Goal: Task Accomplishment & Management: Manage account settings

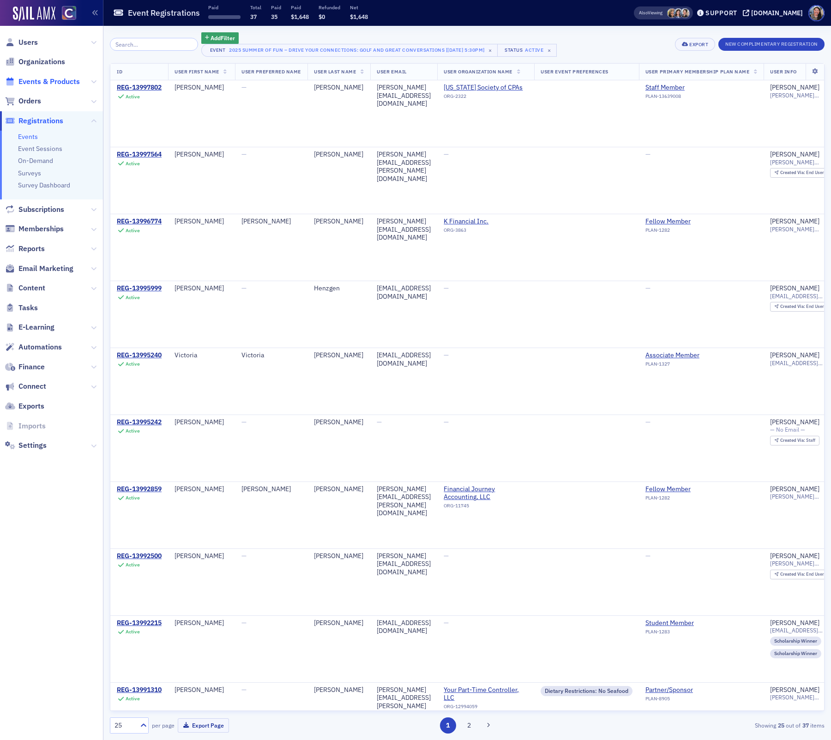
click at [54, 79] on span "Events & Products" at bounding box center [48, 82] width 61 height 10
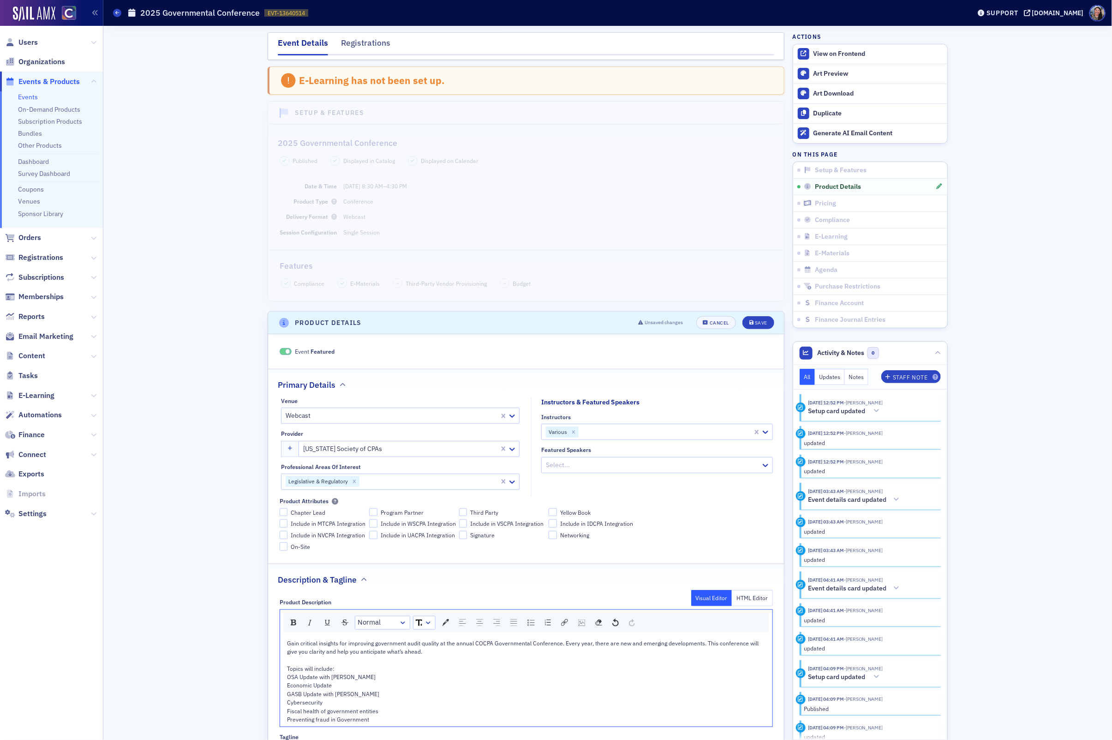
scroll to position [18, 0]
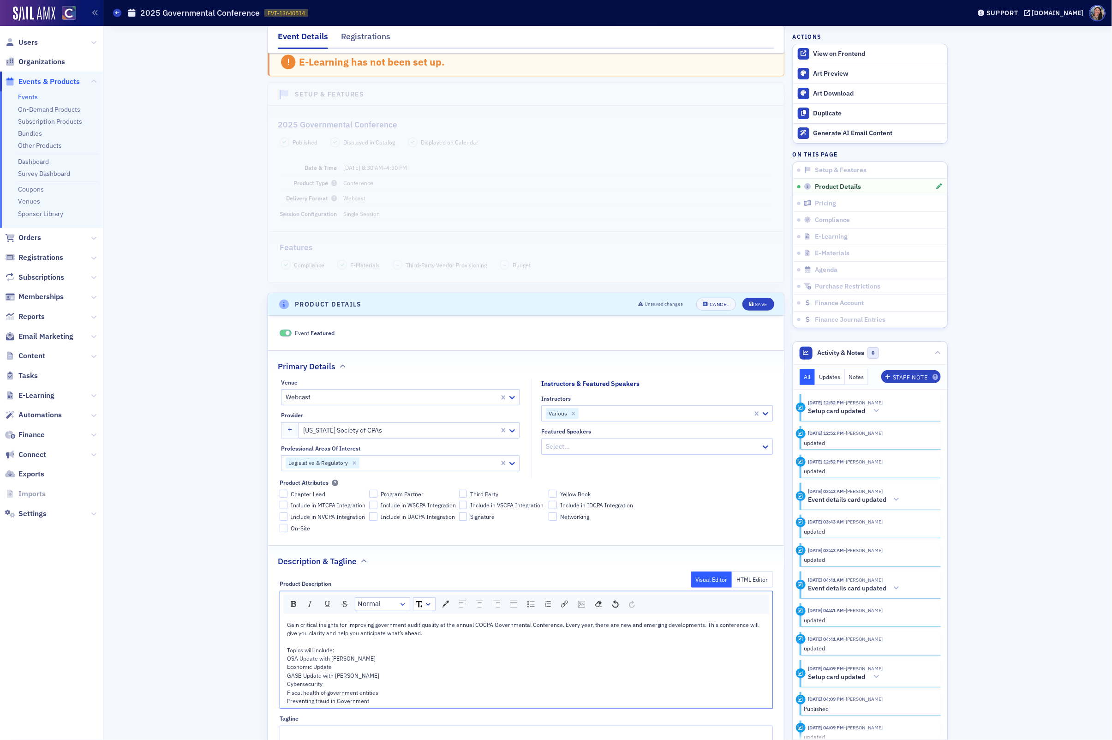
click at [27, 93] on link "Events" at bounding box center [28, 97] width 20 height 8
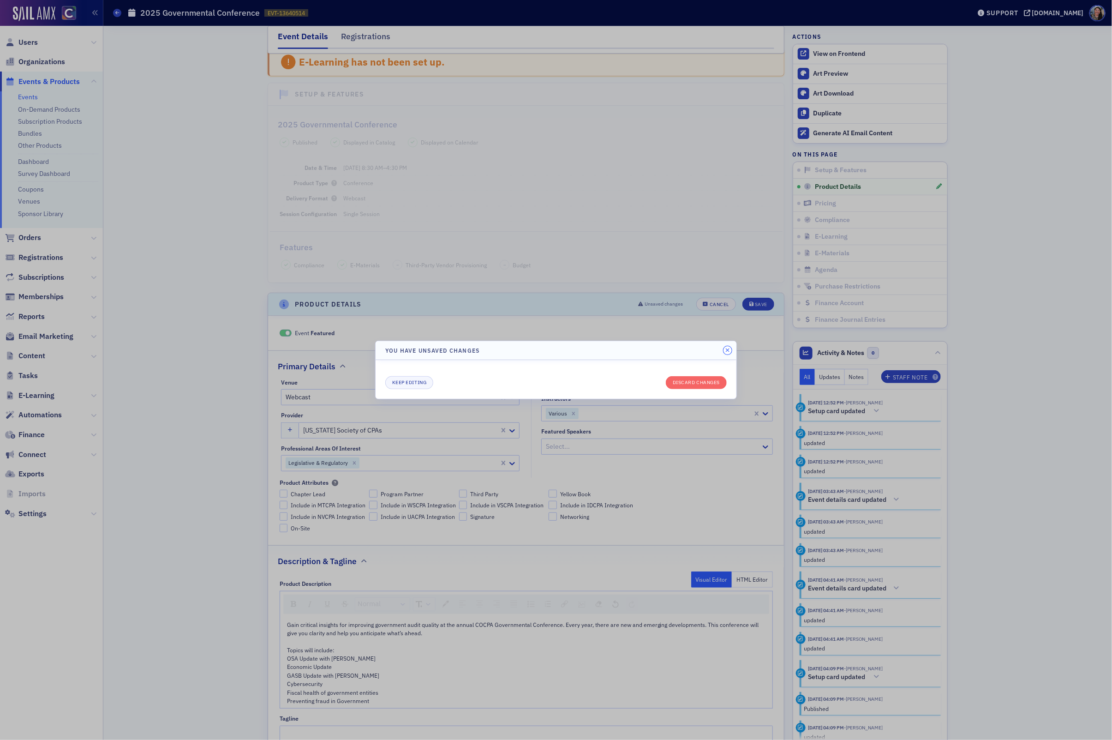
click at [728, 349] on icon "button" at bounding box center [727, 350] width 4 height 6
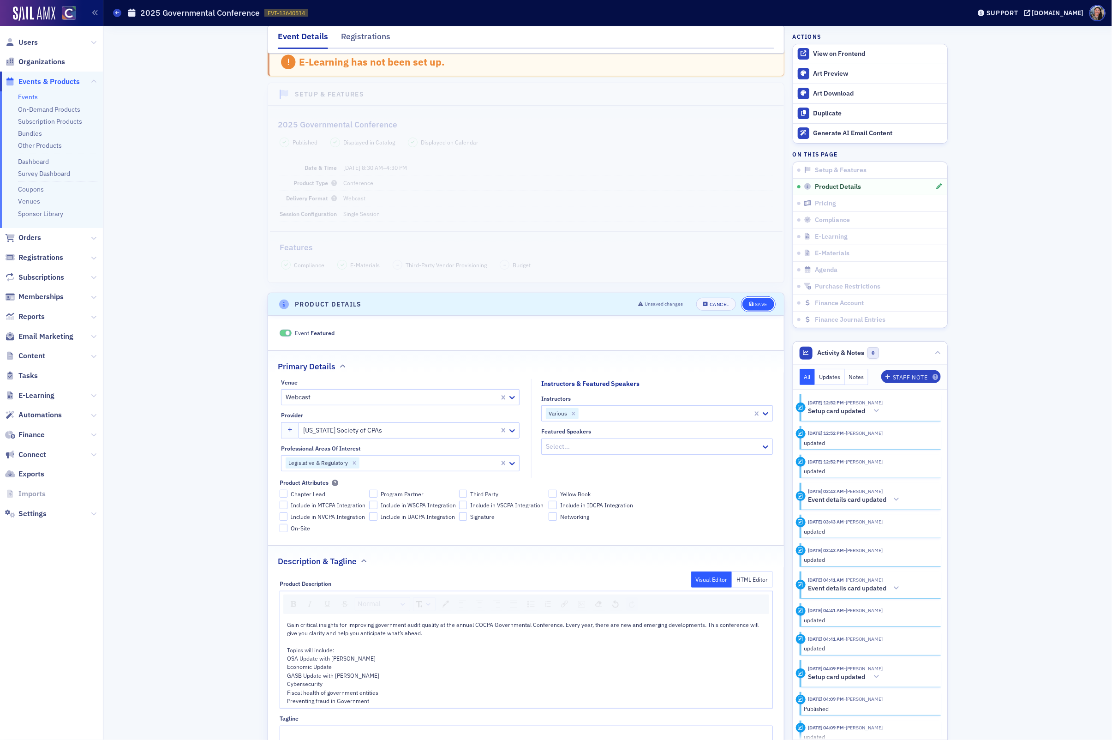
click at [769, 299] on button "Save" at bounding box center [758, 304] width 32 height 13
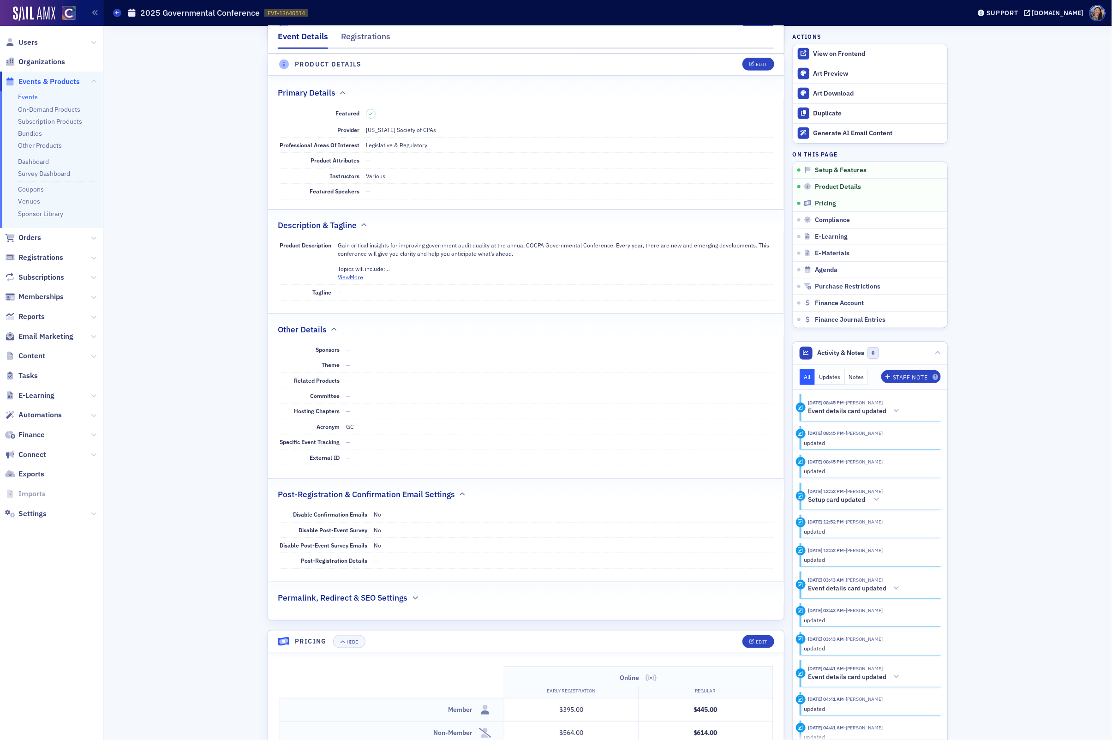
scroll to position [0, 0]
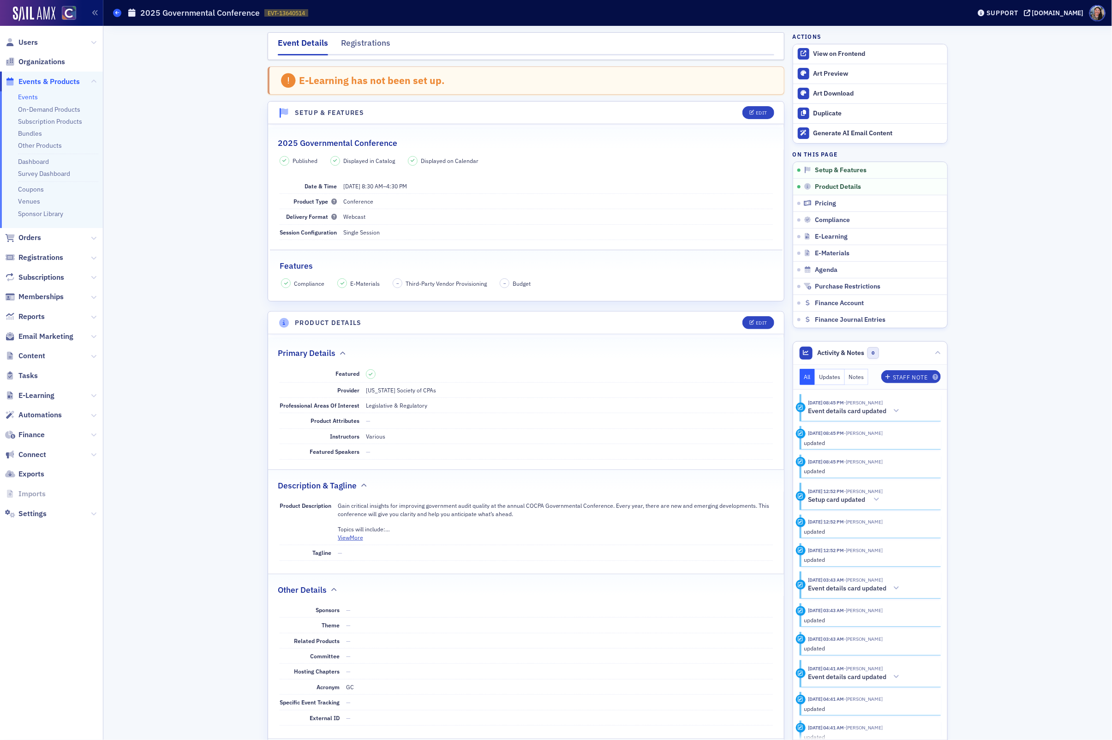
click at [118, 13] on icon at bounding box center [117, 13] width 4 height 4
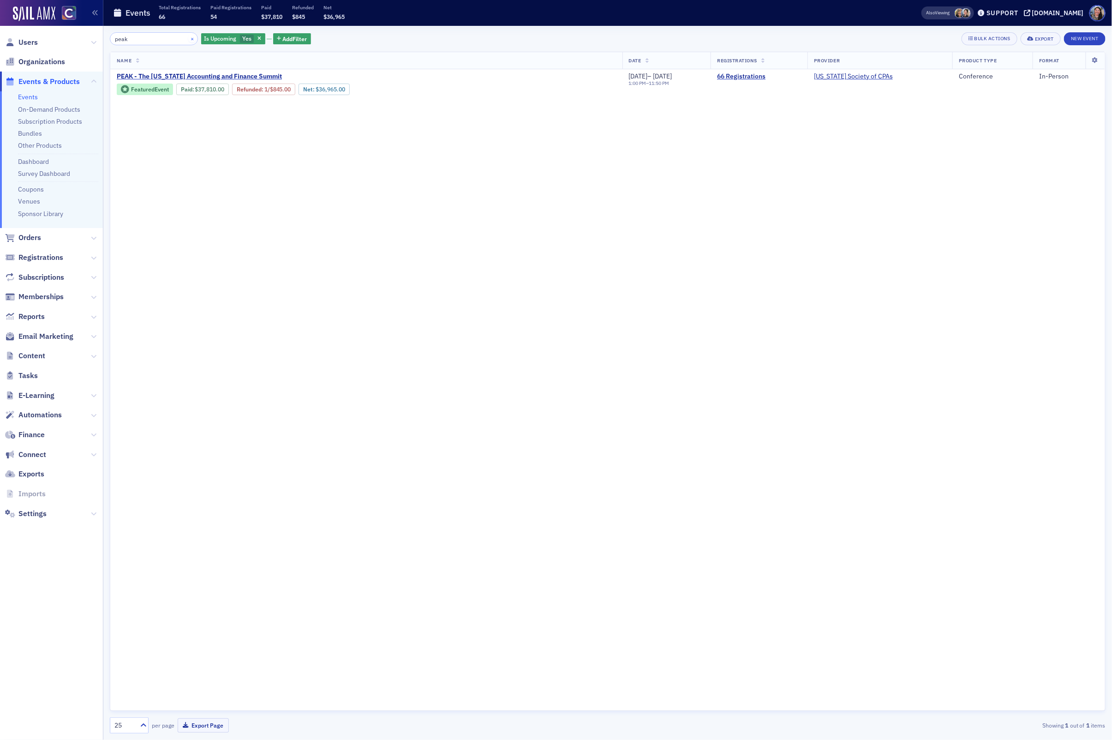
type input "peak"
click at [188, 37] on button "×" at bounding box center [192, 38] width 8 height 8
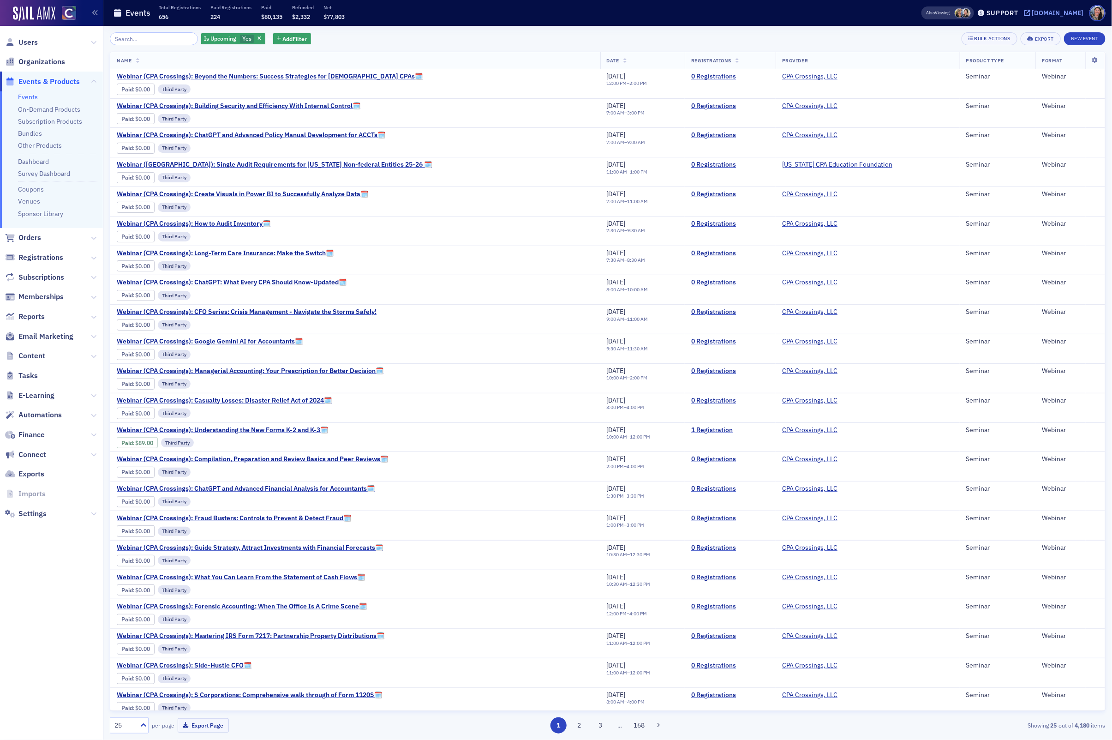
click at [1061, 10] on div "[DOMAIN_NAME]" at bounding box center [1058, 13] width 52 height 8
click at [125, 41] on input "search" at bounding box center [154, 38] width 88 height 13
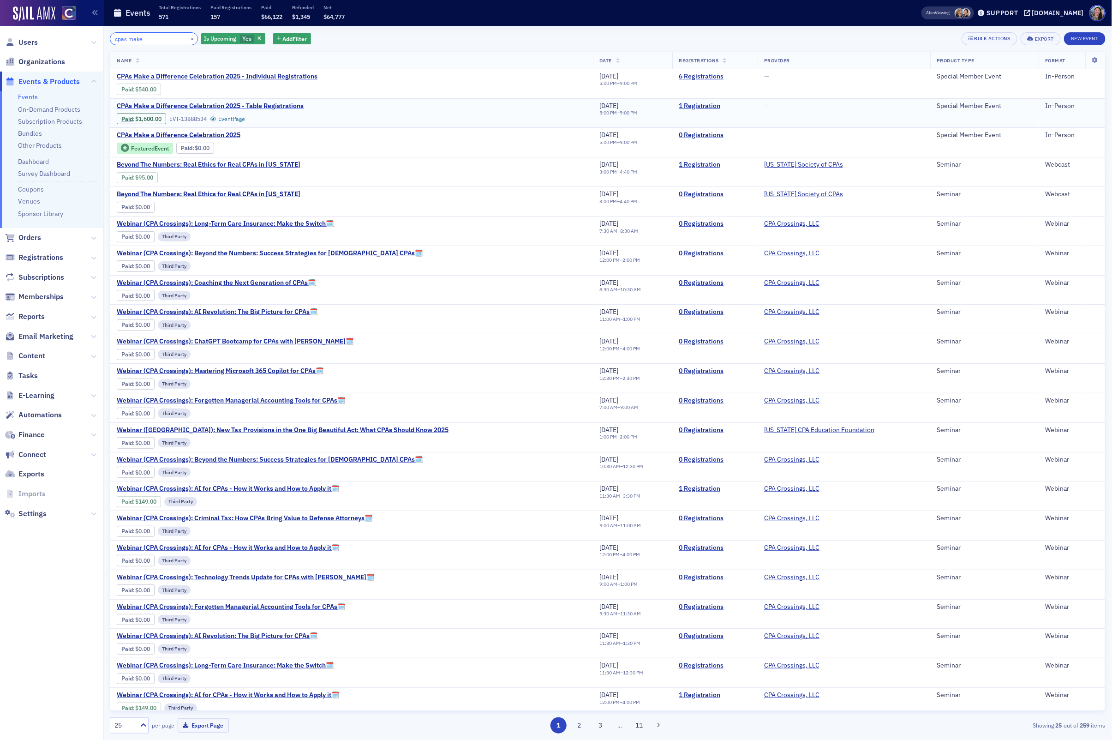
type input "cpas make"
click at [160, 106] on span "CPAs Make a Difference Celebration 2025 - Table Registrations" at bounding box center [210, 106] width 187 height 8
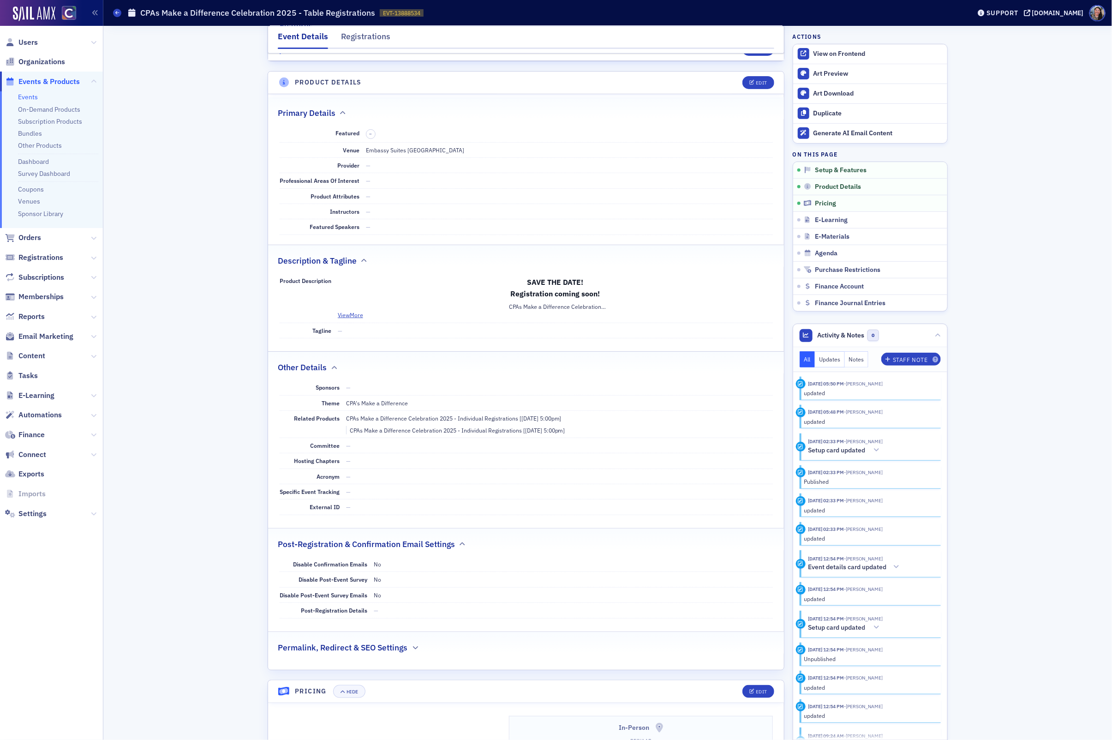
scroll to position [192, 0]
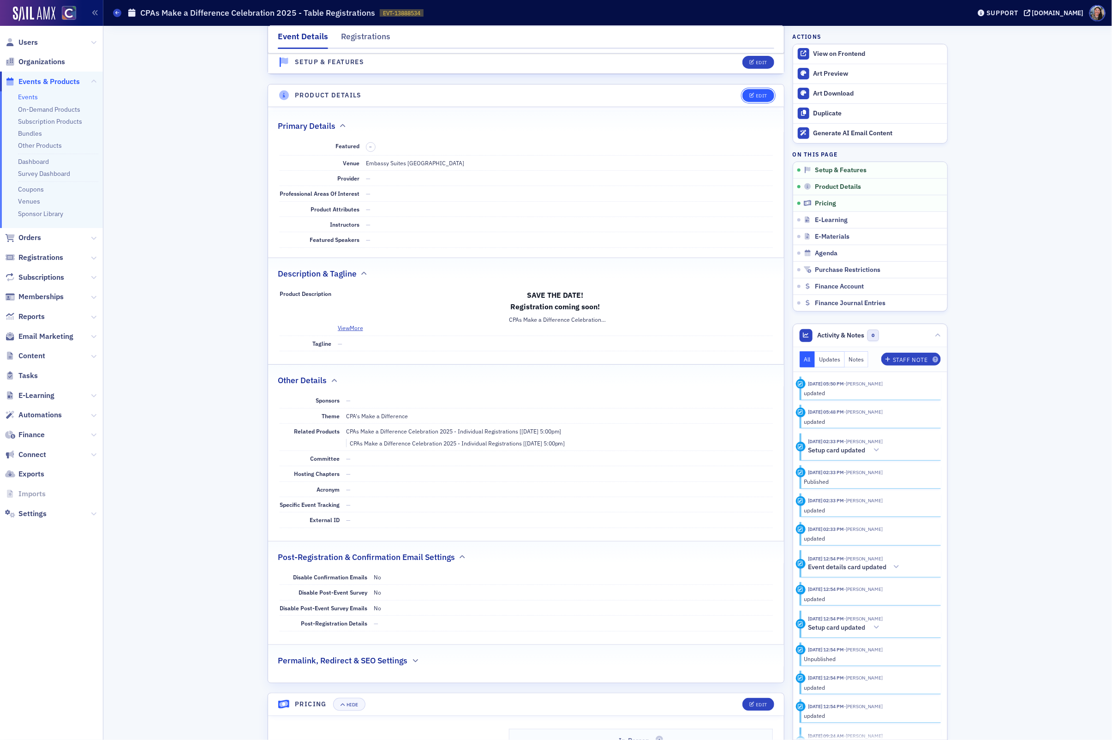
click at [754, 95] on span "Edit" at bounding box center [758, 95] width 18 height 5
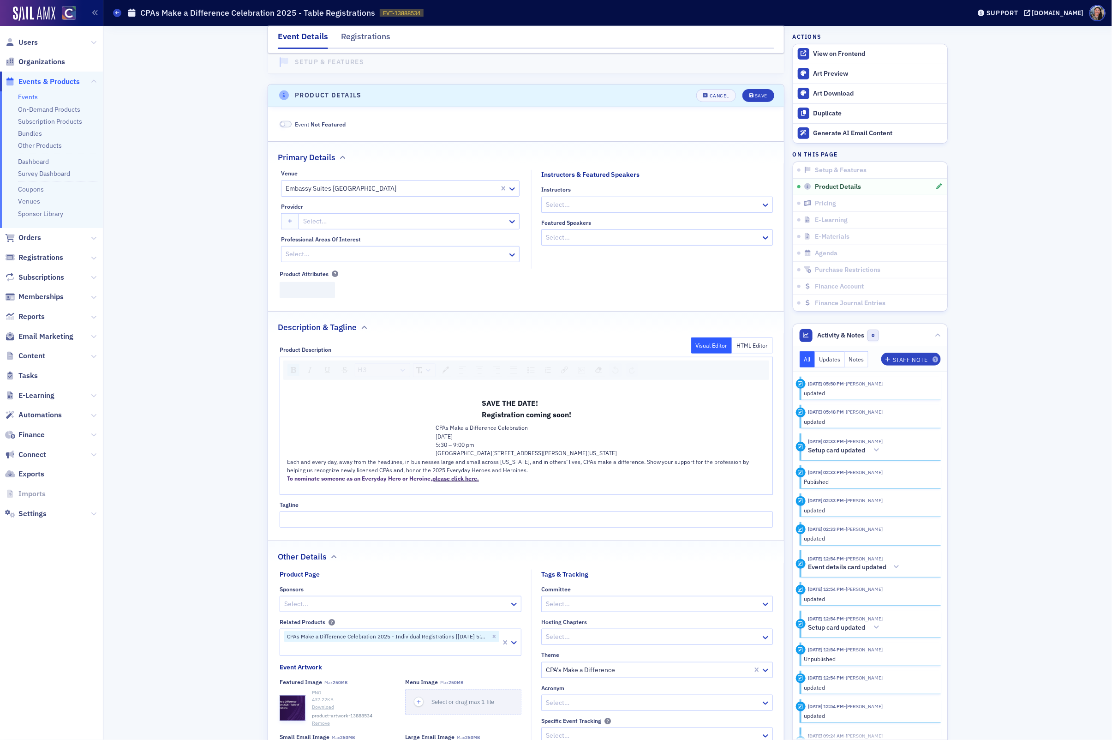
scroll to position [225, 0]
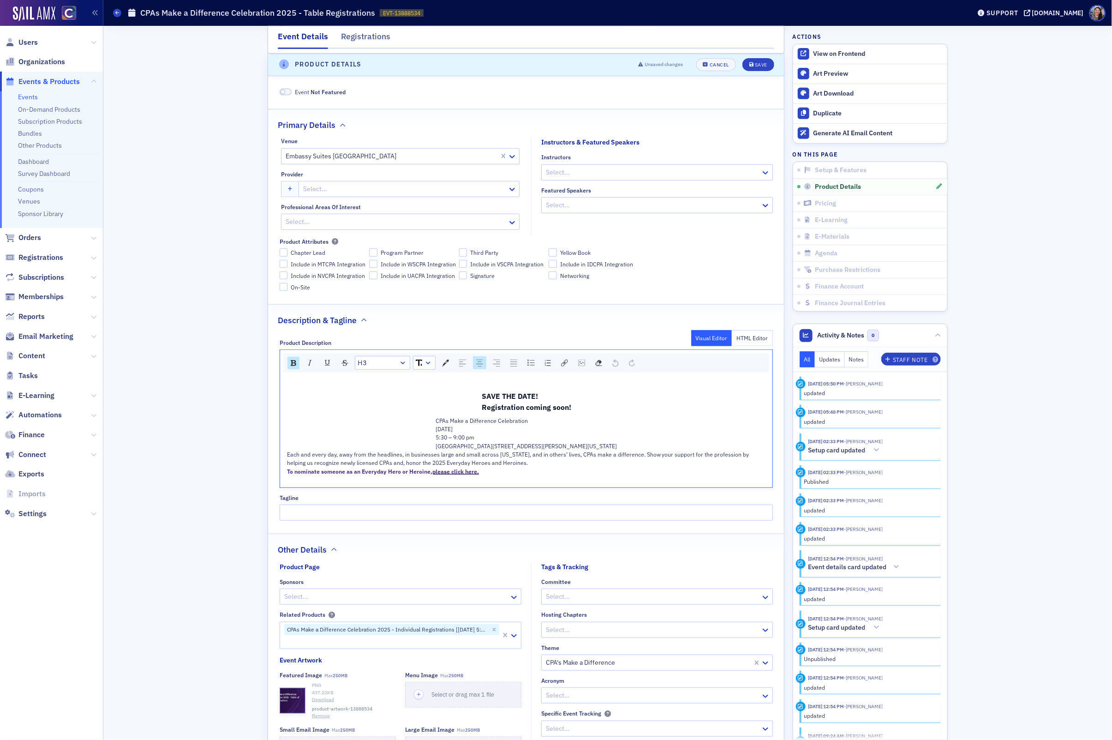
click at [544, 416] on div "SAVE THE DATE! Registration coming soon! CPAs Make a Difference Celebration [DA…" at bounding box center [526, 437] width 479 height 94
drag, startPoint x: 575, startPoint y: 409, endPoint x: 382, endPoint y: 357, distance: 200.2
click at [384, 359] on div "Normal SAVE THE DATE! Registration coming soon! CPAs Make a Difference Celebrat…" at bounding box center [526, 418] width 493 height 138
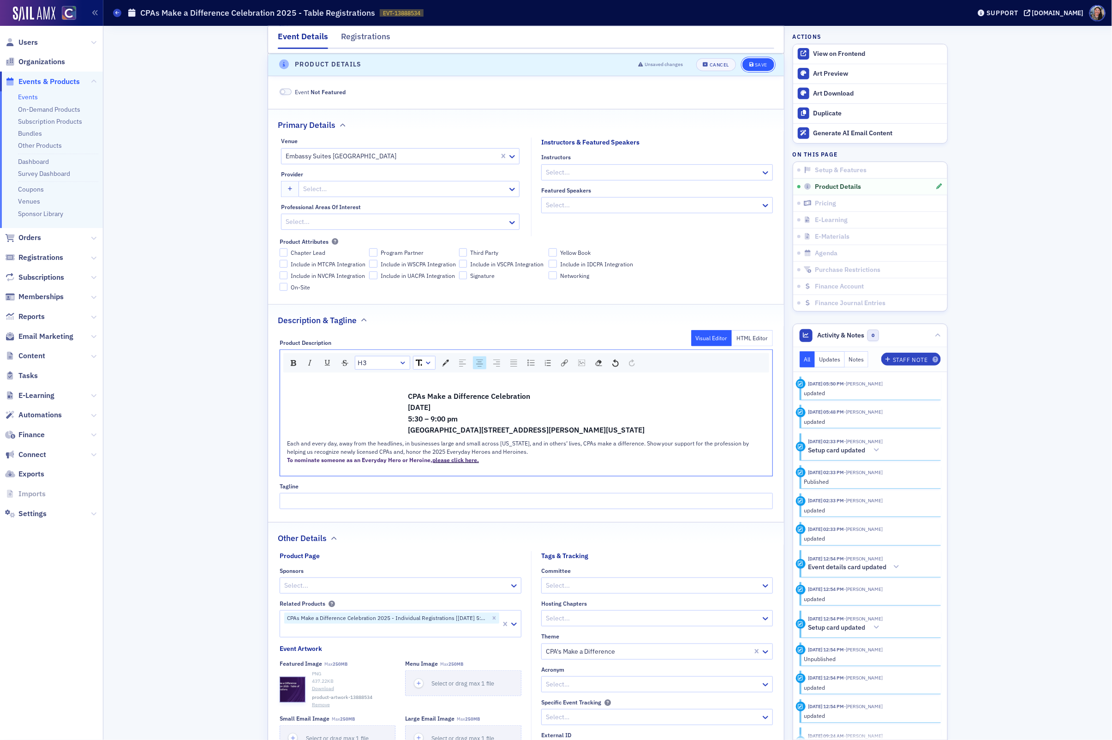
click at [763, 64] on div "Save" at bounding box center [761, 64] width 12 height 5
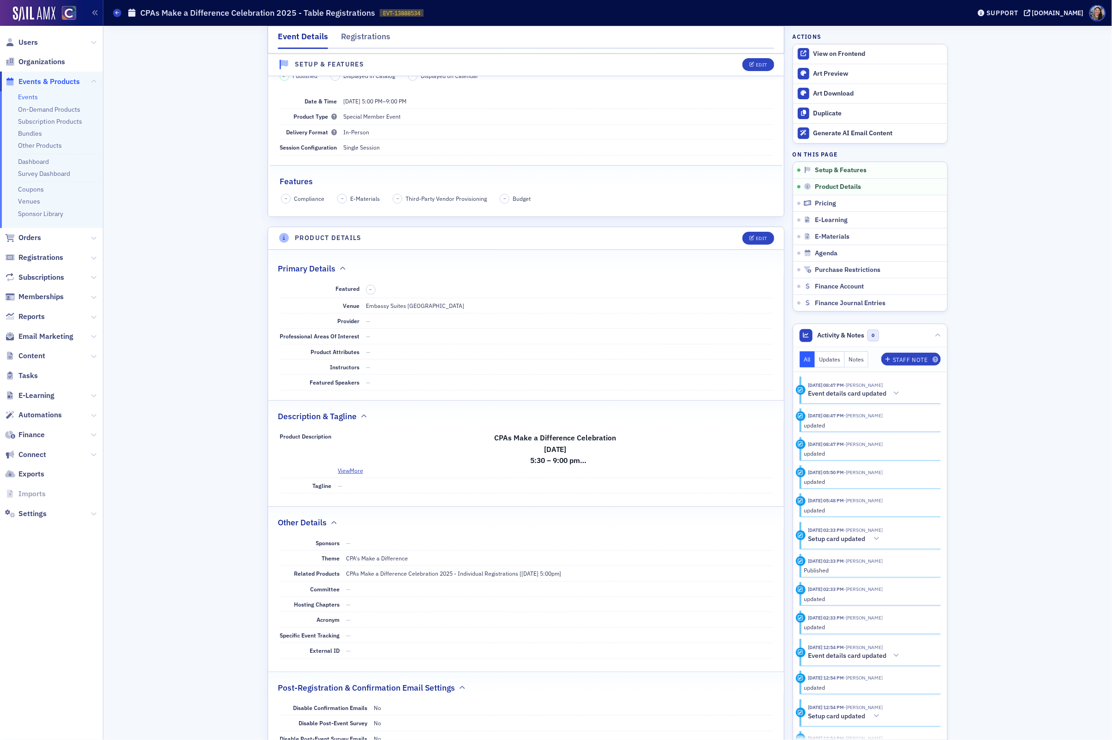
scroll to position [47, 0]
click at [761, 240] on div "Edit" at bounding box center [762, 241] width 12 height 5
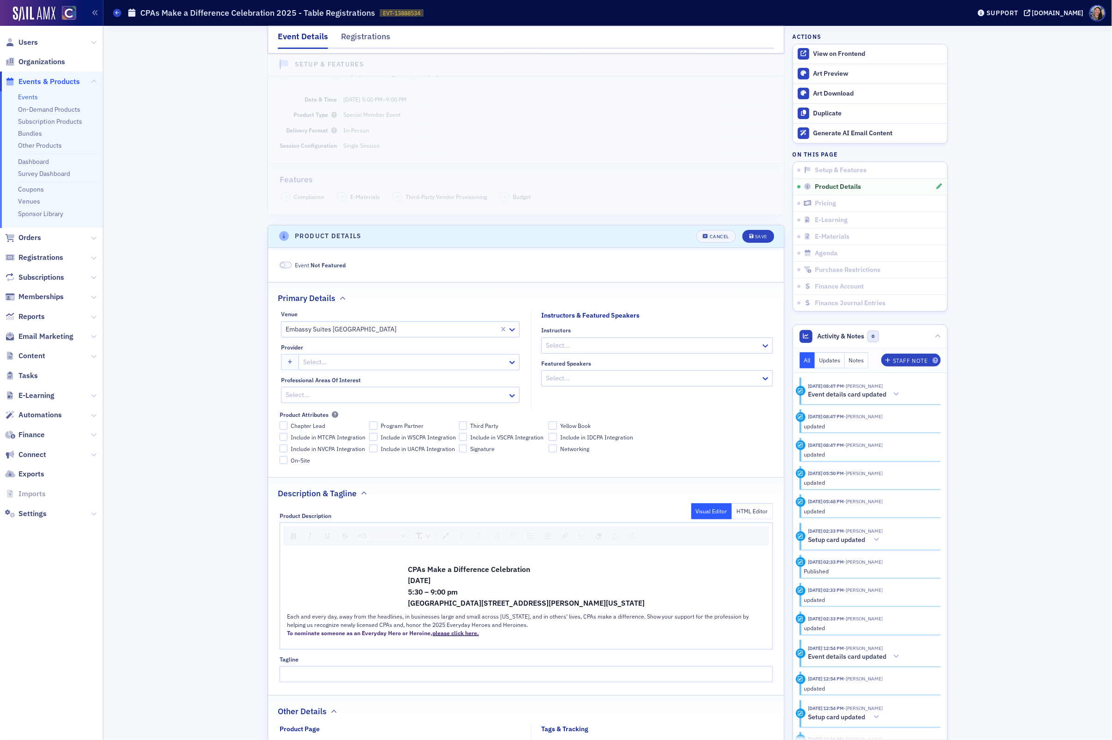
scroll to position [0, 0]
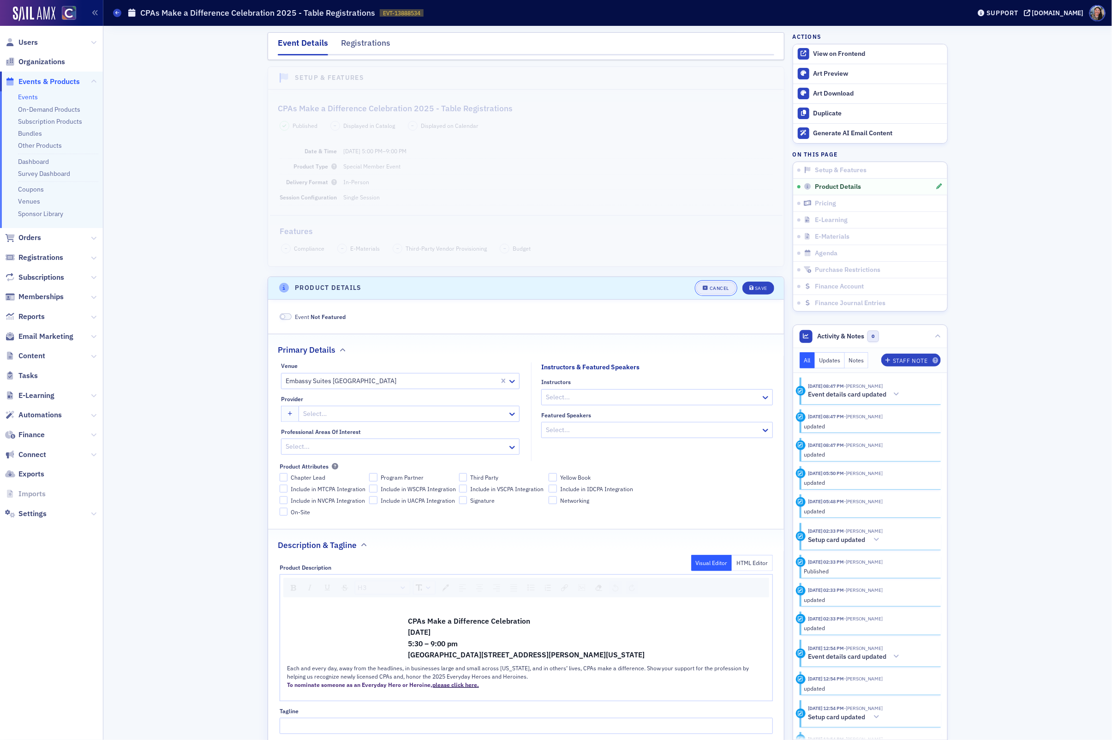
click at [715, 291] on div "Cancel" at bounding box center [719, 288] width 19 height 5
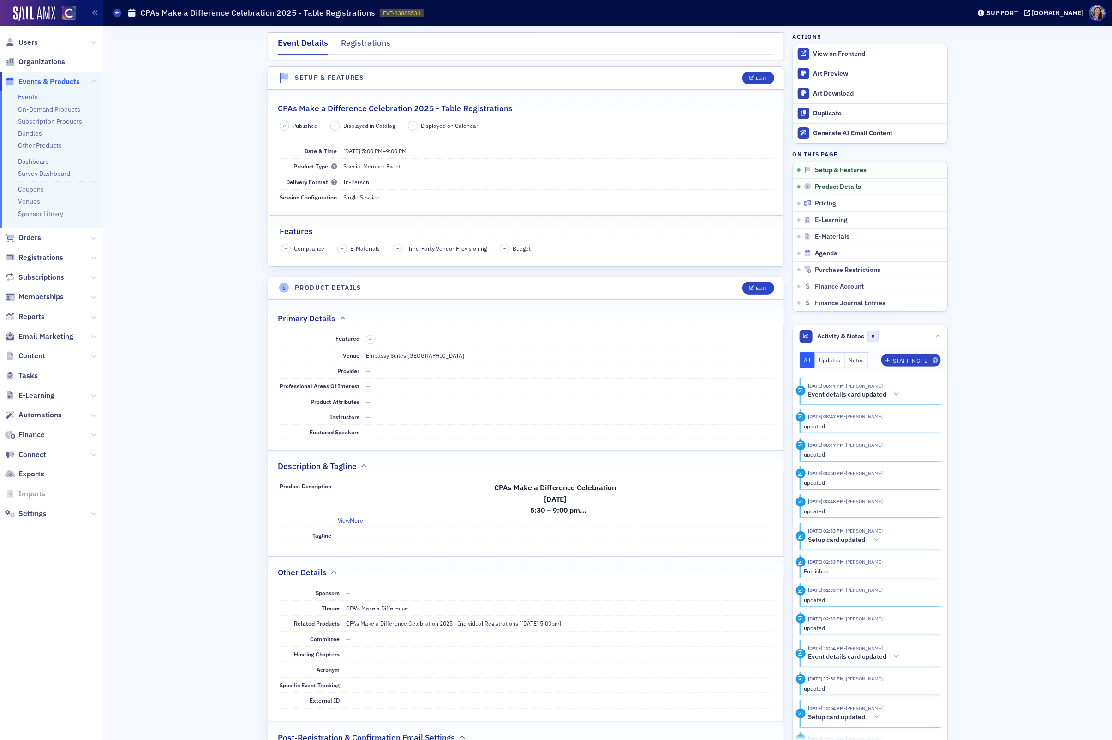
click at [745, 72] on div "Edit" at bounding box center [755, 78] width 38 height 13
click at [759, 76] on div "Edit" at bounding box center [762, 78] width 12 height 5
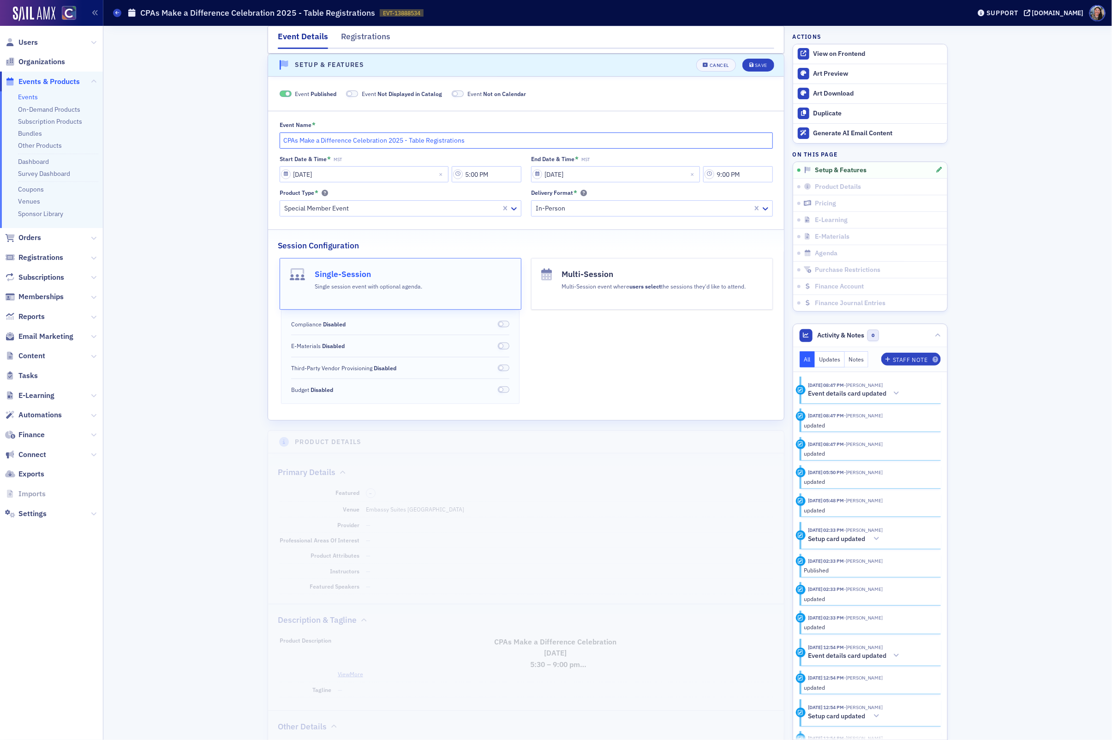
click at [429, 141] on input "CPAs Make a Difference Celebration 2025 - Table Registrations" at bounding box center [526, 140] width 493 height 16
type input "CPAs Make a Difference Celebration 2025 - Table of 10 Registrations"
click at [760, 67] on div "Save" at bounding box center [761, 65] width 12 height 5
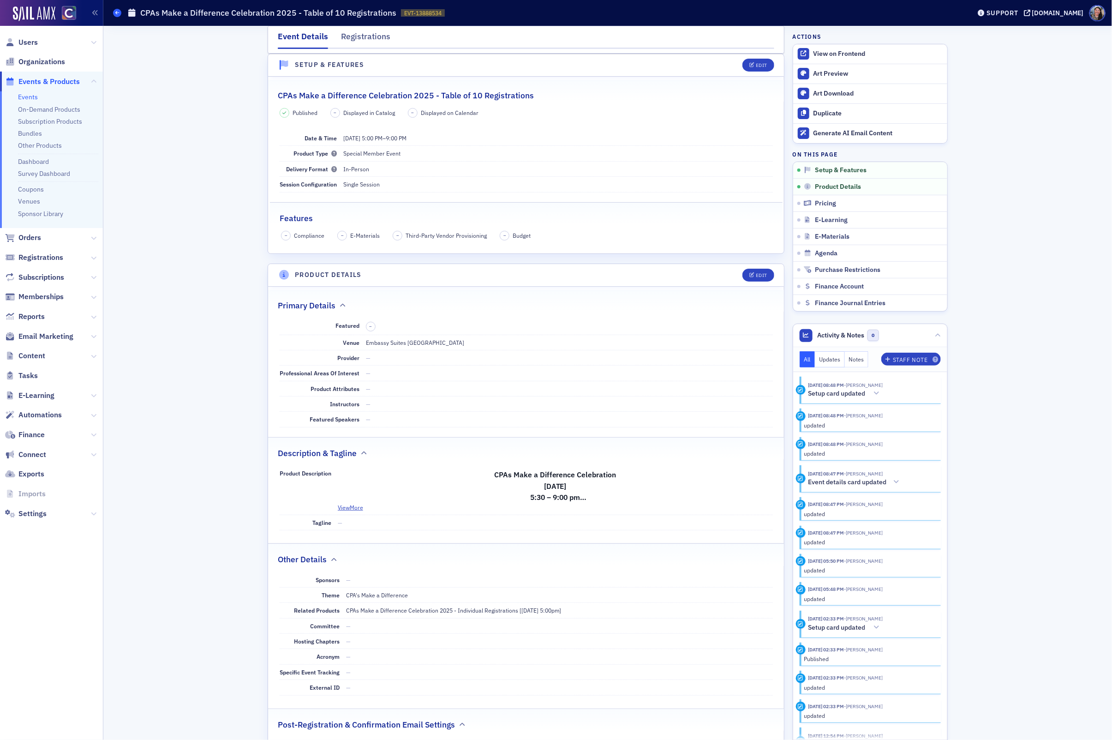
click at [117, 11] on icon at bounding box center [117, 13] width 4 height 4
